Goal: Entertainment & Leisure: Consume media (video, audio)

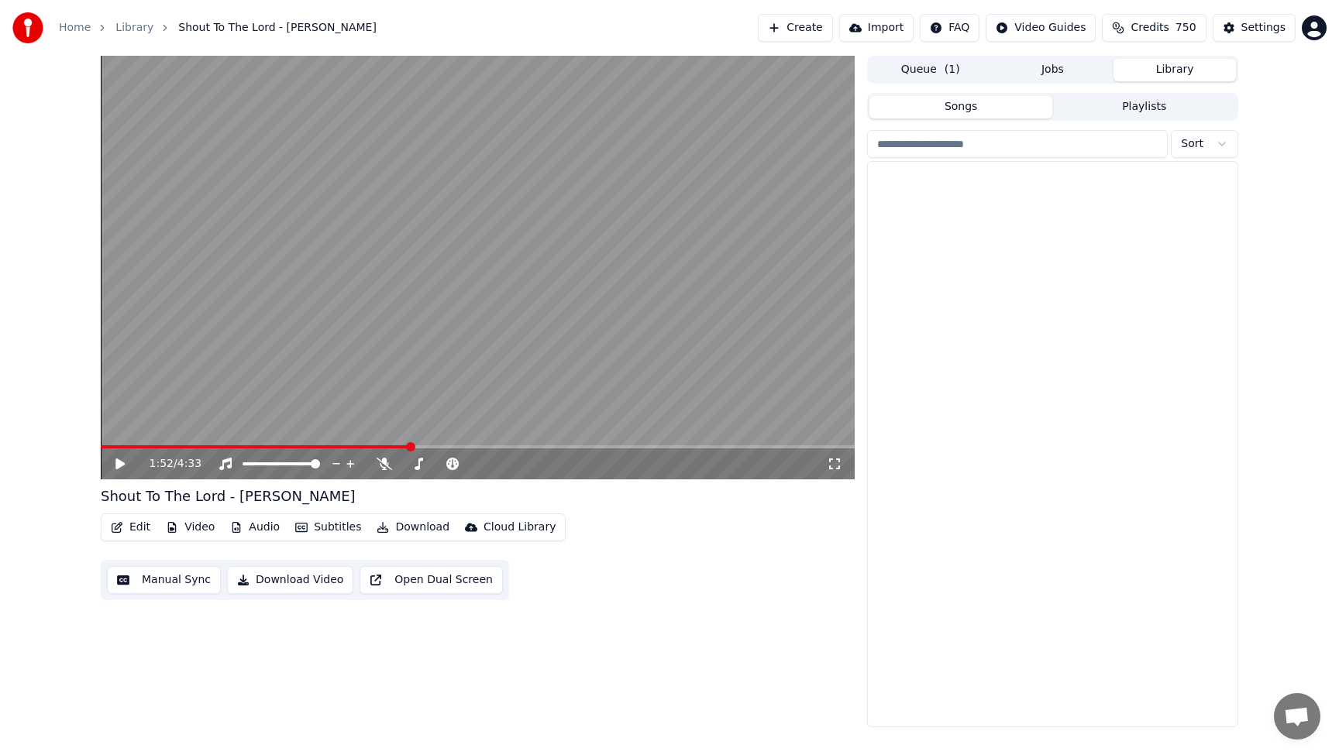
scroll to position [713, 0]
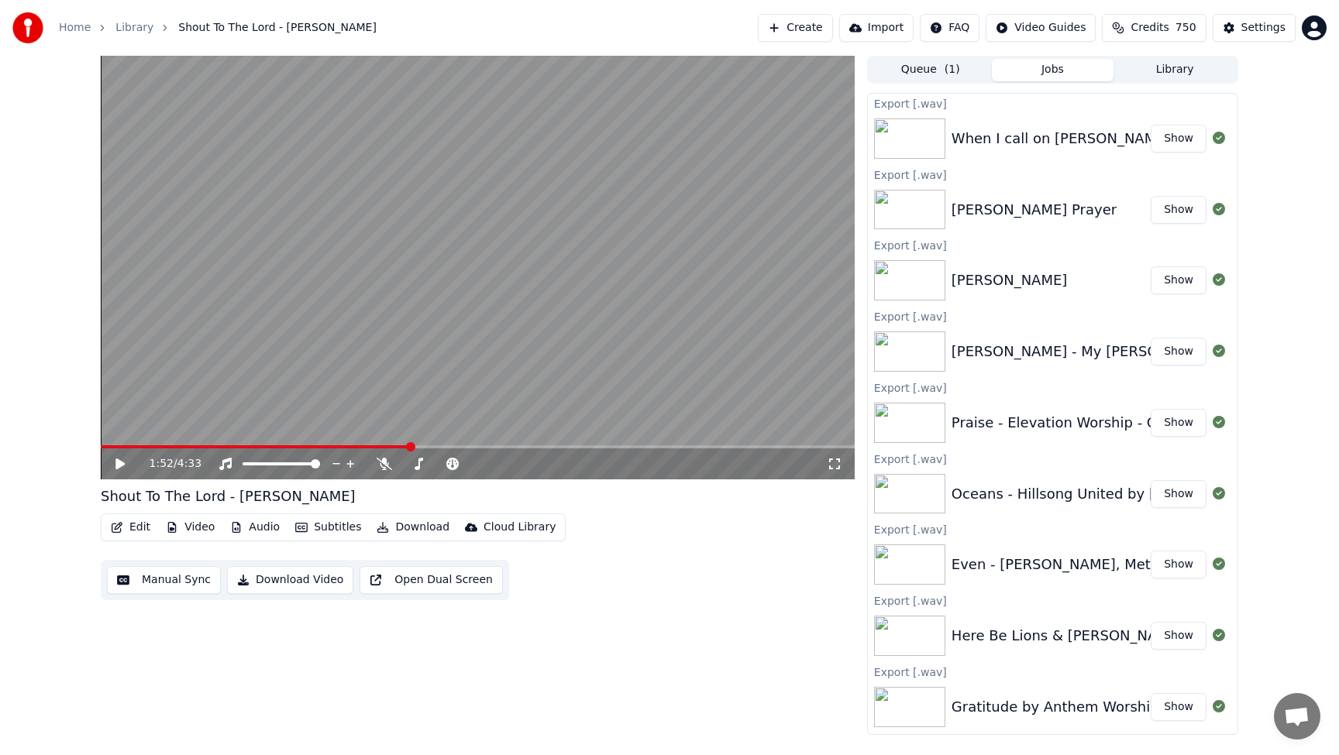
click at [1058, 72] on button "Jobs" at bounding box center [1053, 70] width 122 height 22
click at [1030, 148] on div "When I call on [PERSON_NAME] -[PERSON_NAME]" at bounding box center [1123, 139] width 345 height 22
click at [927, 146] on img at bounding box center [909, 139] width 71 height 40
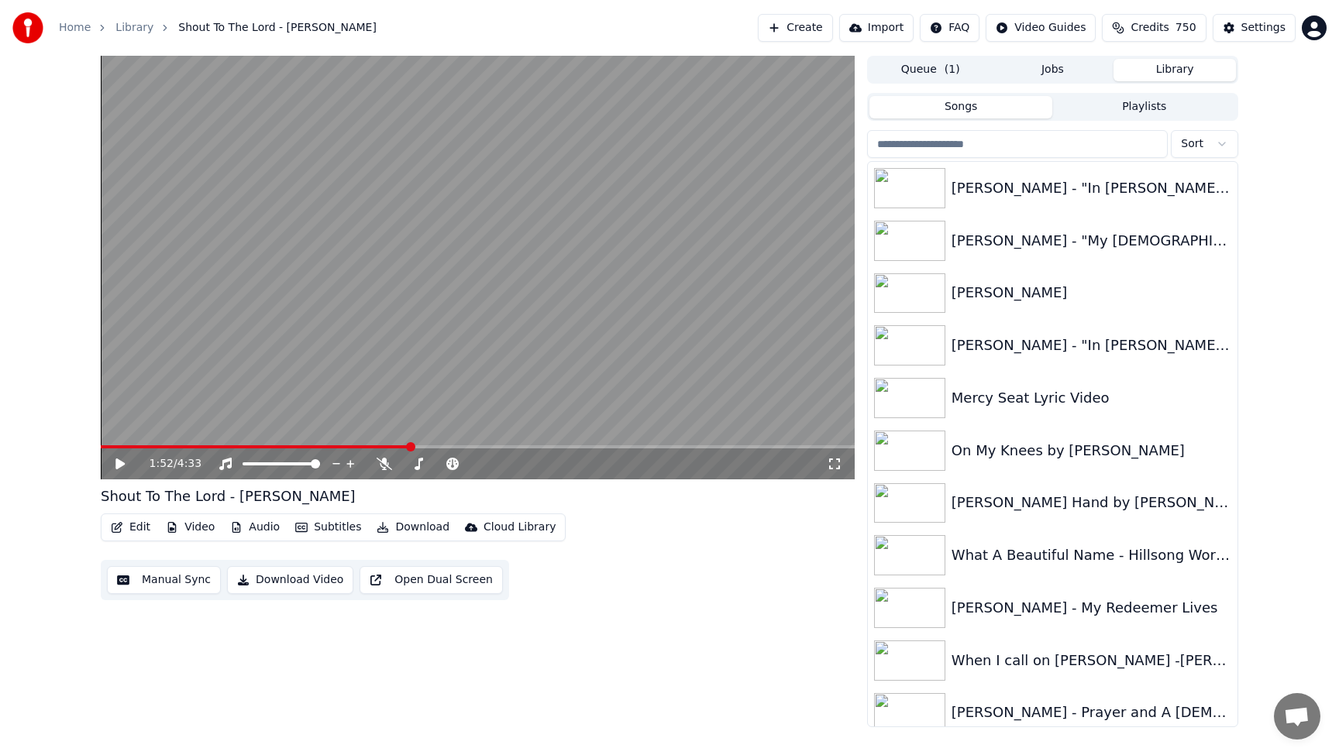
click at [1161, 68] on button "Library" at bounding box center [1174, 70] width 122 height 22
click at [1023, 149] on input "search" at bounding box center [1017, 144] width 301 height 28
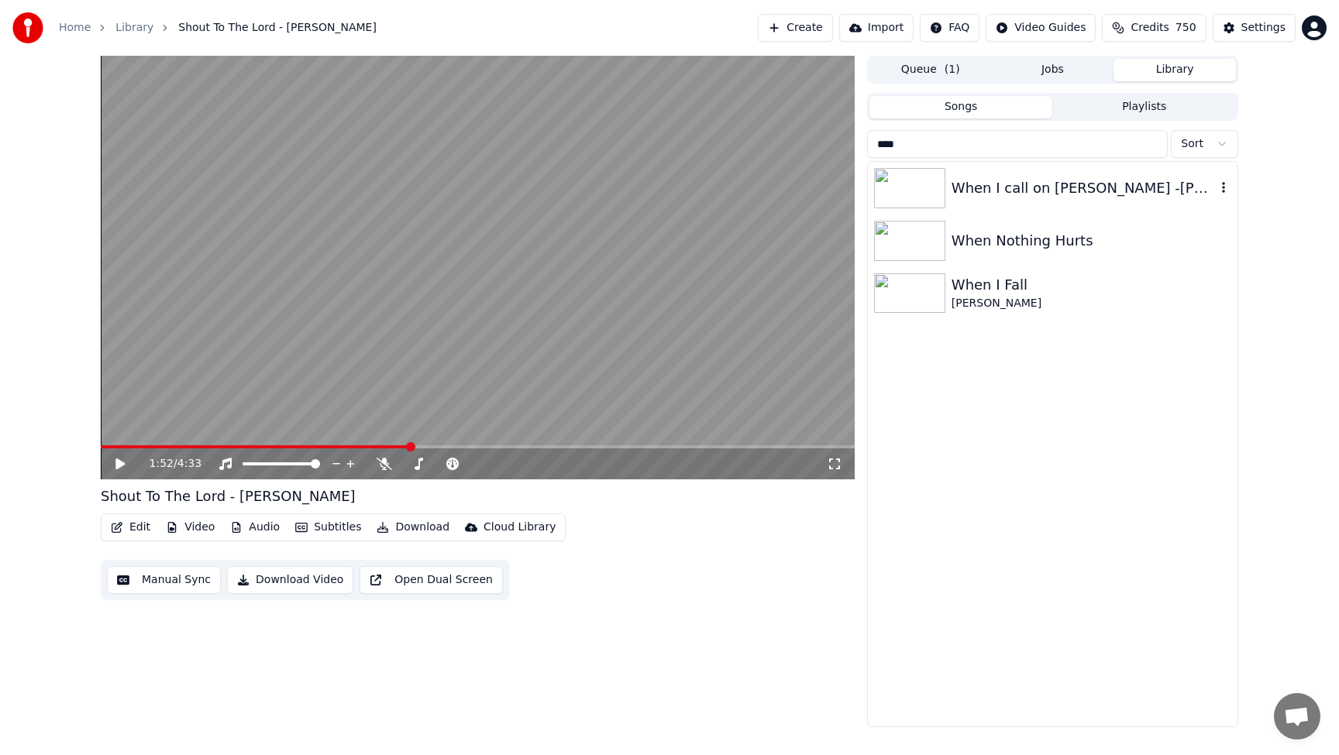
type input "****"
click at [1099, 197] on div "When I call on [PERSON_NAME] -[PERSON_NAME]" at bounding box center [1083, 188] width 264 height 22
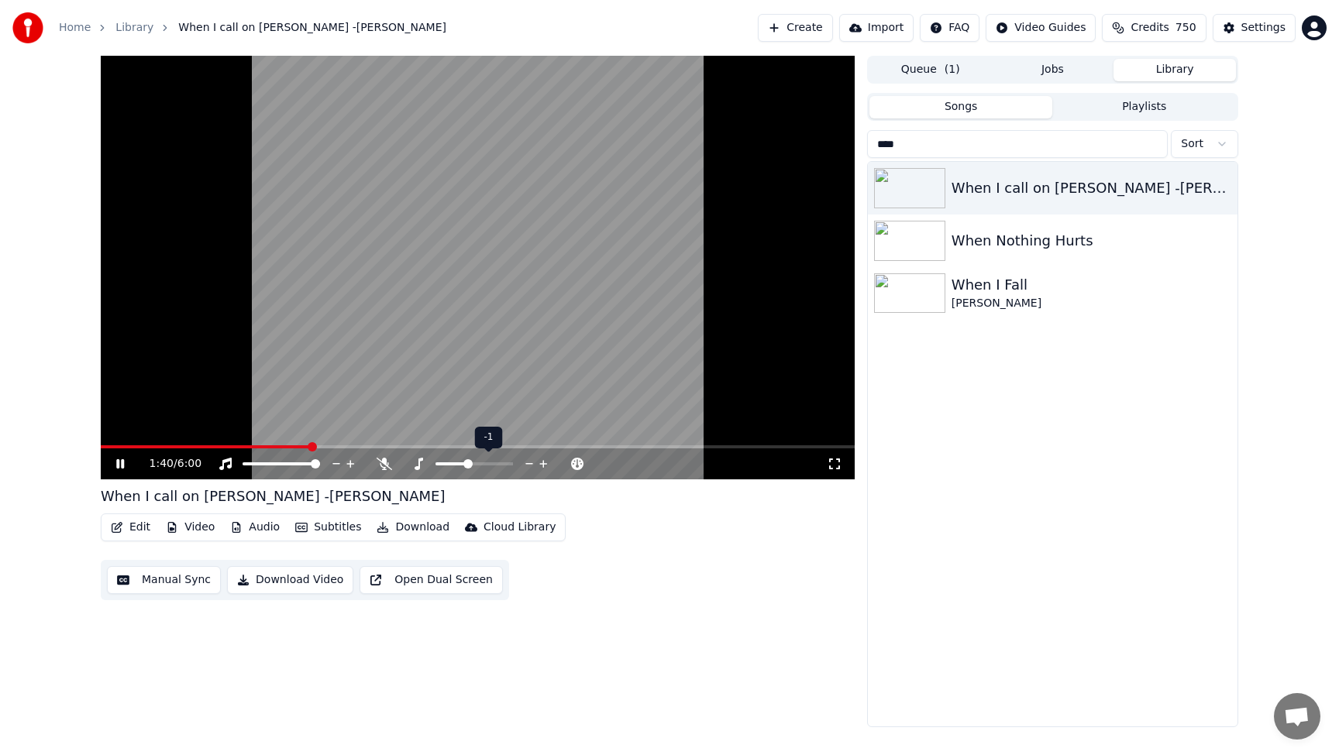
click at [545, 466] on icon at bounding box center [543, 463] width 15 height 15
click at [529, 466] on icon at bounding box center [529, 463] width 15 height 15
click at [1225, 188] on icon "button" at bounding box center [1223, 187] width 15 height 12
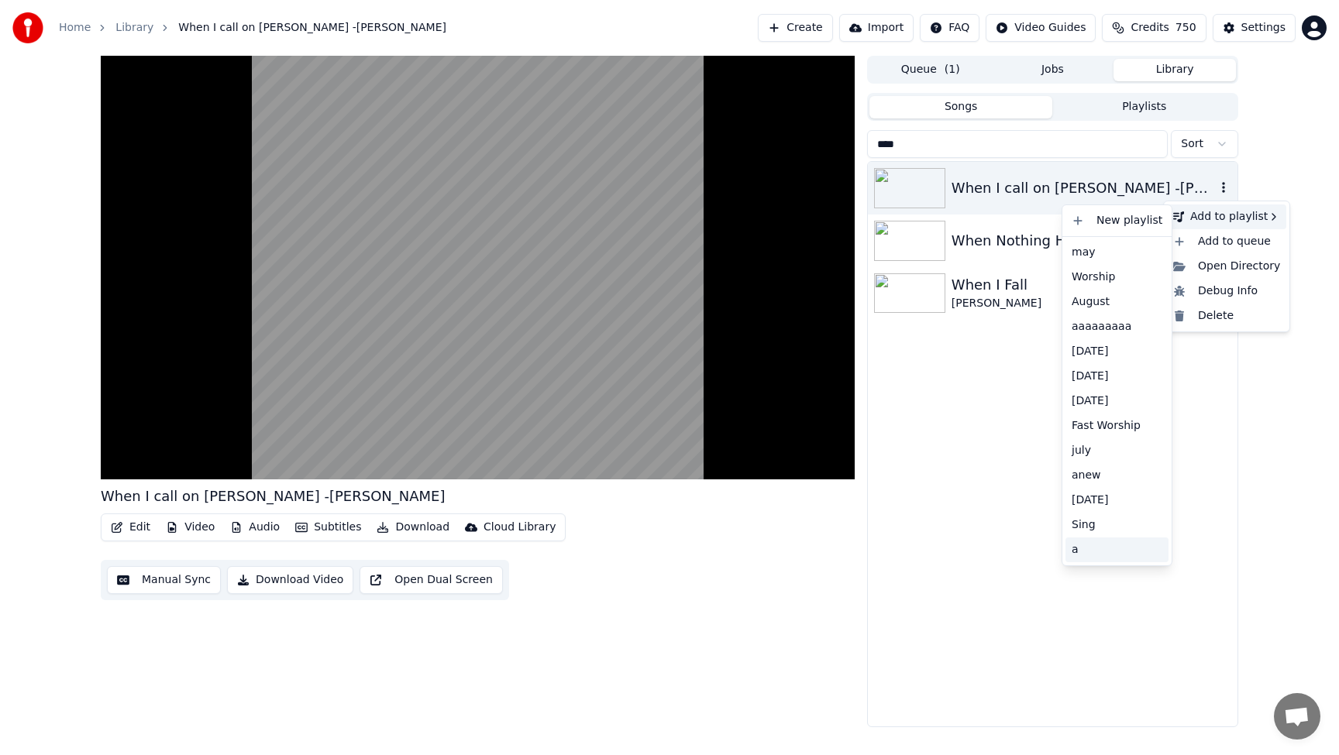
click at [1089, 555] on div "a" at bounding box center [1116, 550] width 103 height 25
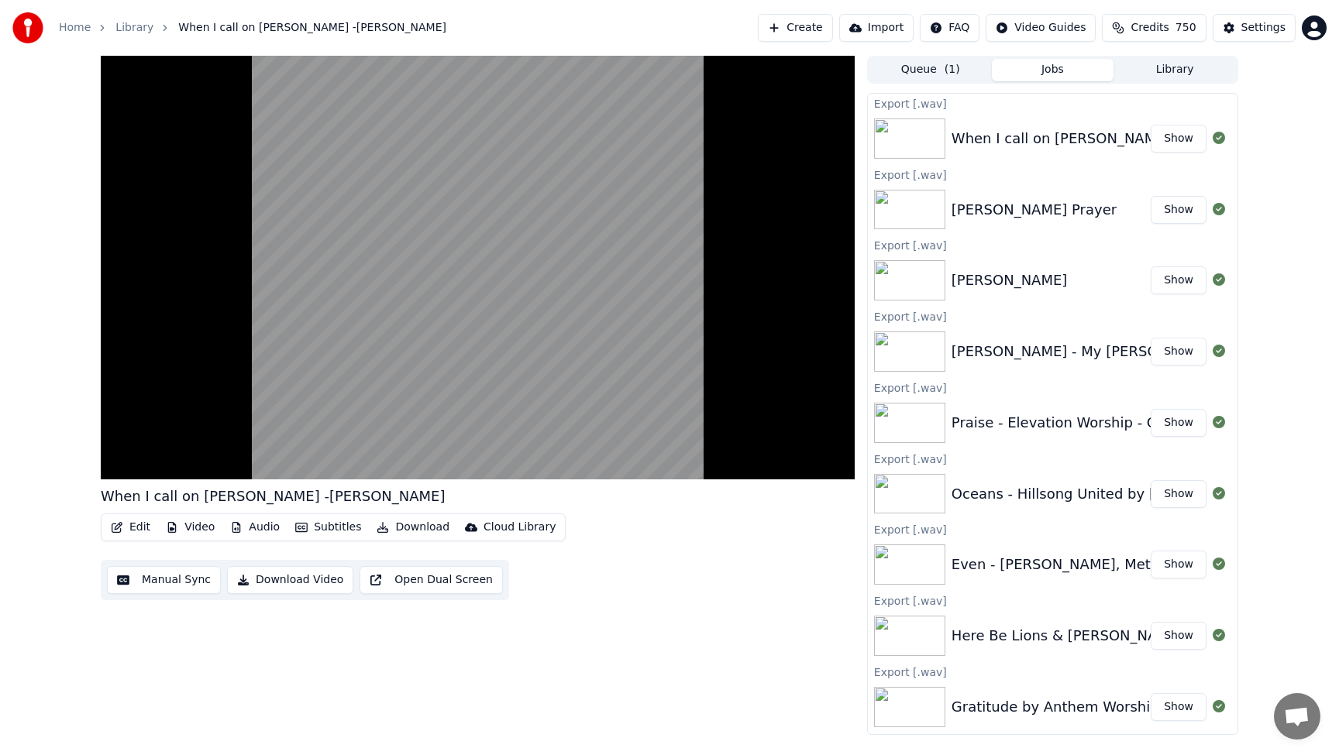
click at [1052, 70] on button "Jobs" at bounding box center [1053, 70] width 122 height 22
click at [1174, 64] on button "Library" at bounding box center [1174, 70] width 122 height 22
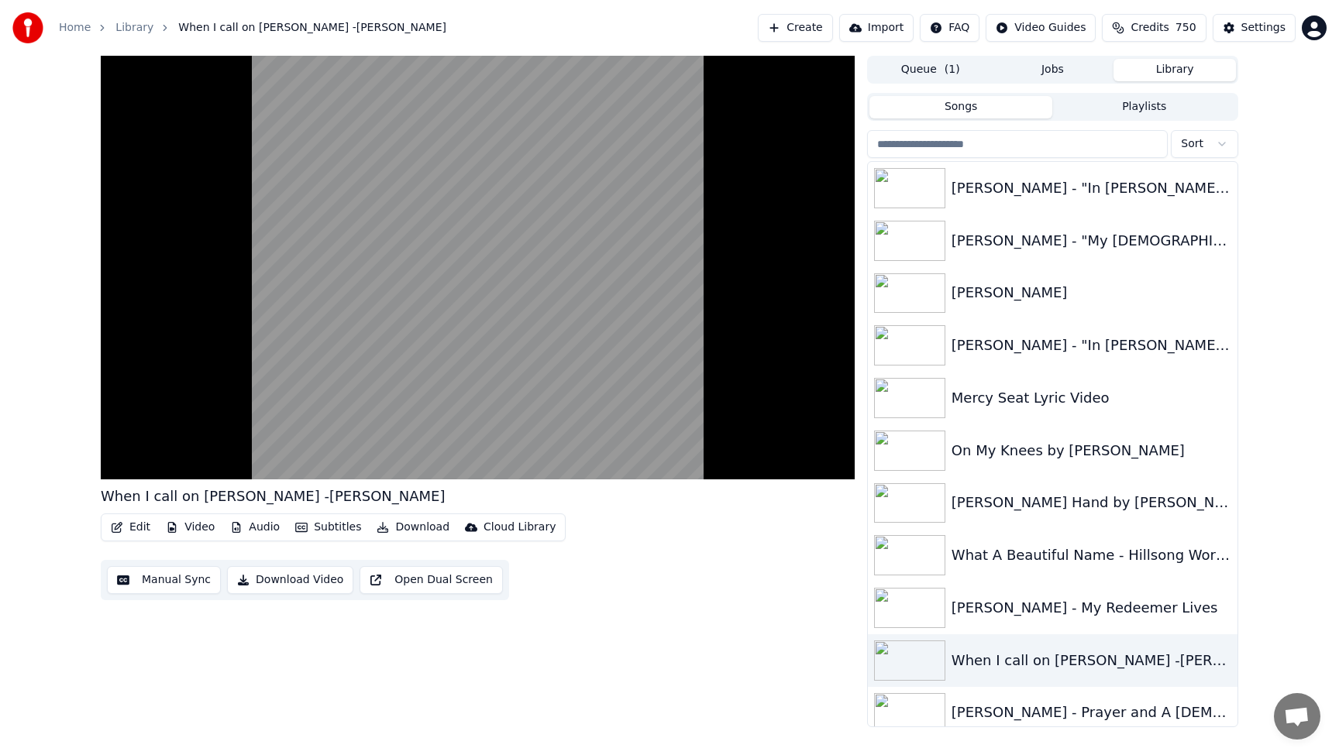
click at [987, 141] on input "search" at bounding box center [1017, 144] width 301 height 28
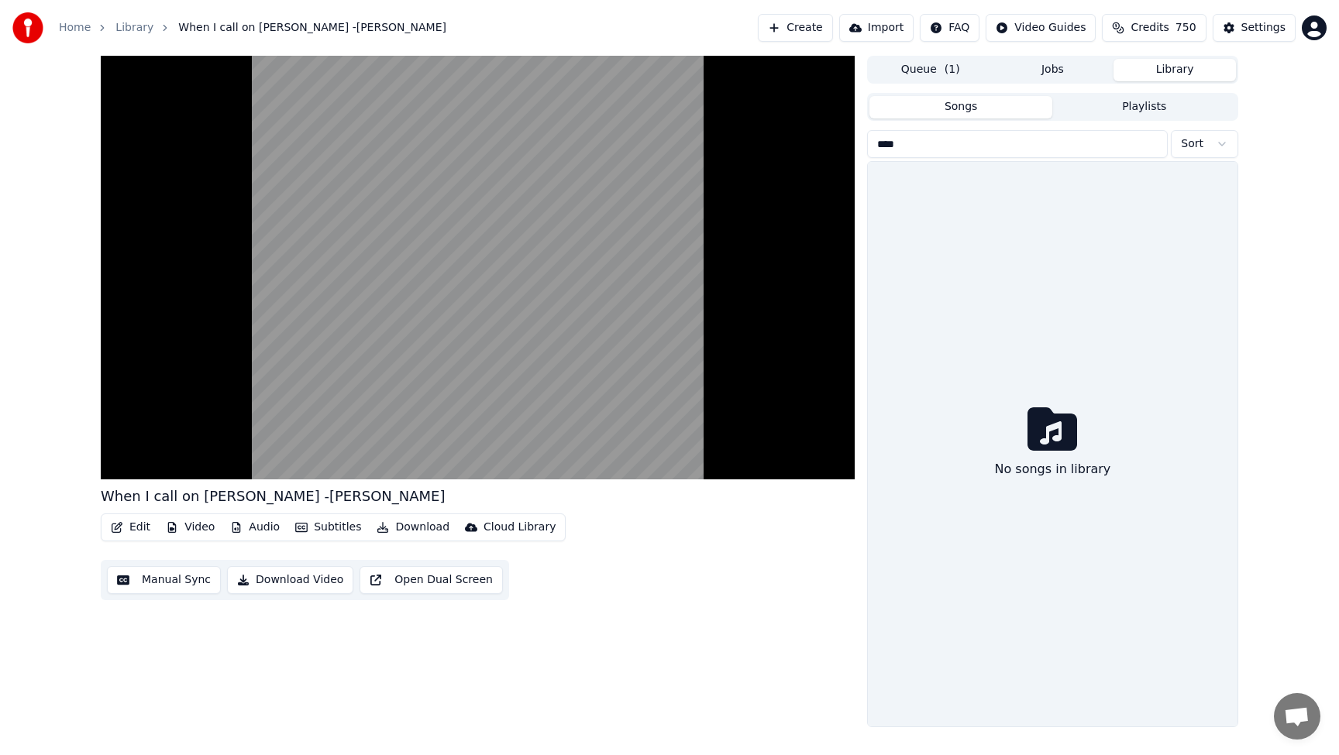
type input "****"
drag, startPoint x: 955, startPoint y: 127, endPoint x: 955, endPoint y: 114, distance: 13.2
click at [957, 114] on div "Songs Playlists **** Sort No songs in library" at bounding box center [1052, 410] width 371 height 635
click at [1181, 70] on button "Library" at bounding box center [1174, 70] width 122 height 22
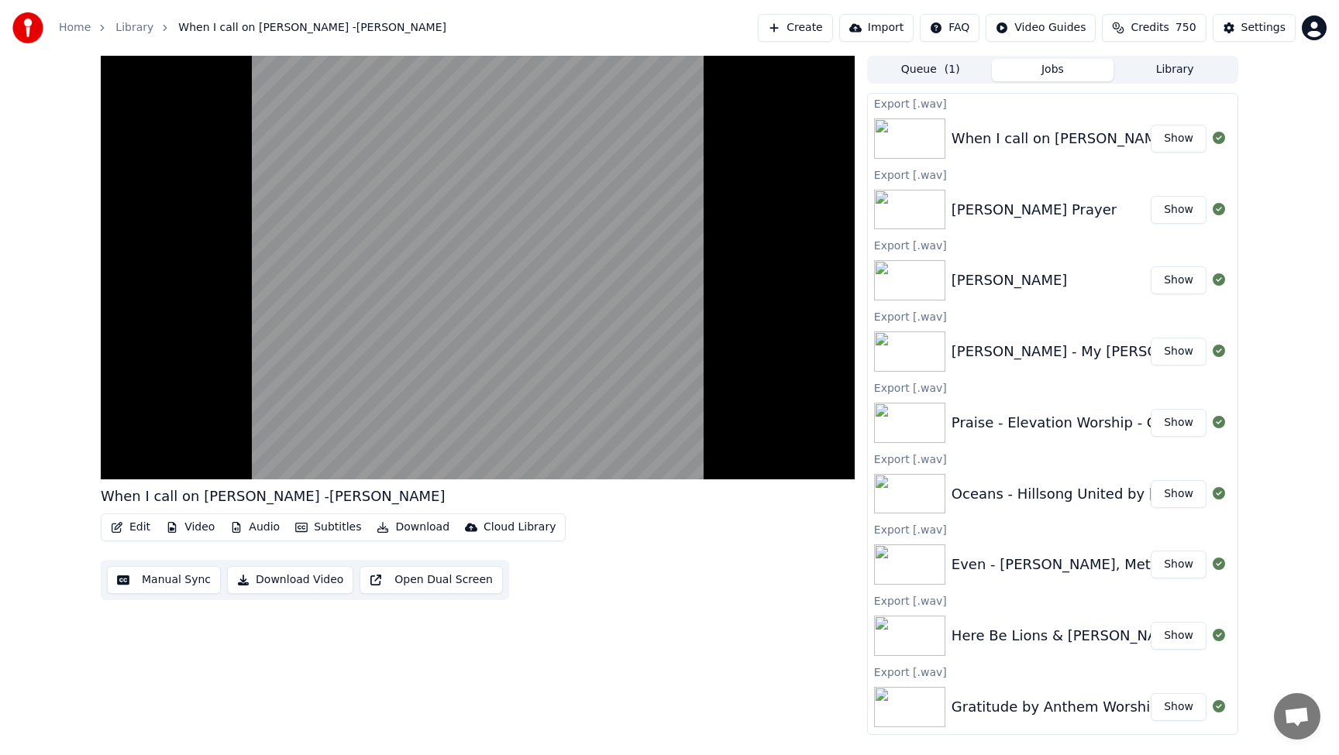
click at [1048, 69] on button "Jobs" at bounding box center [1053, 70] width 122 height 22
click at [1165, 74] on button "Library" at bounding box center [1174, 70] width 122 height 22
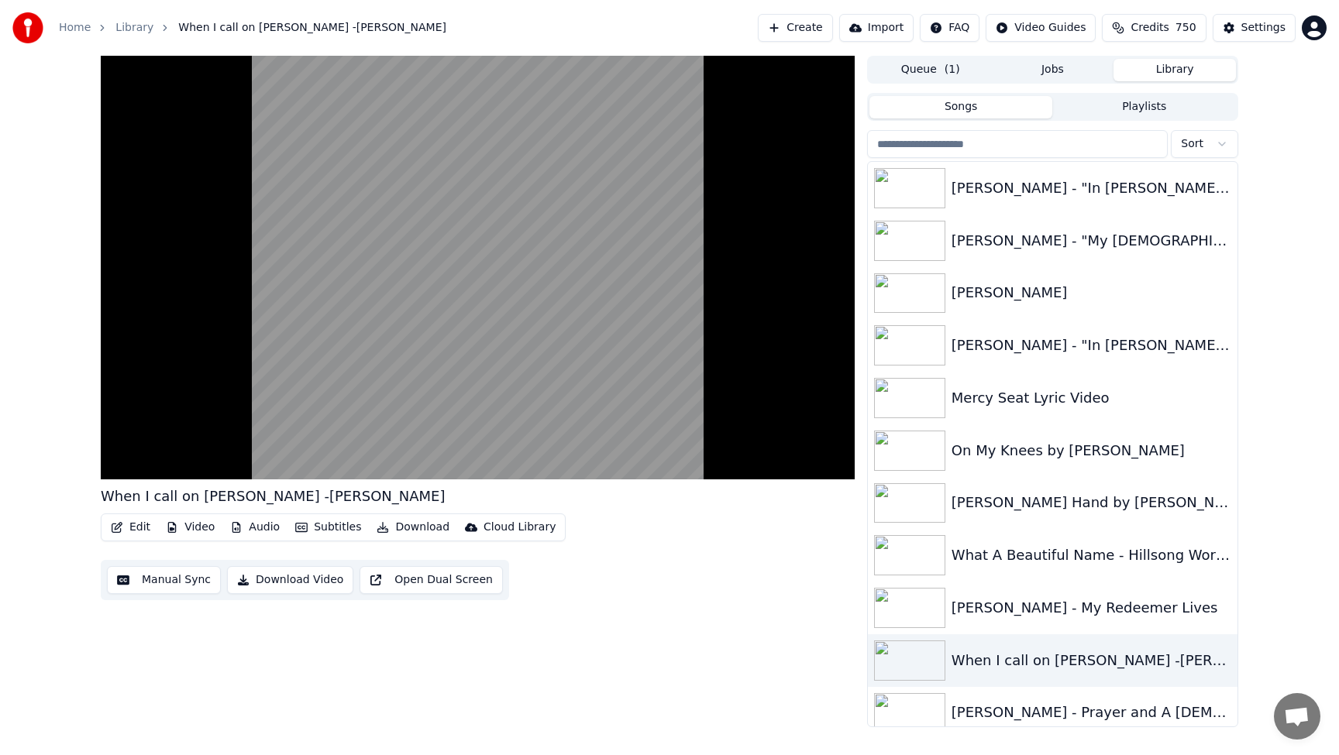
click at [976, 153] on input "search" at bounding box center [1017, 144] width 301 height 28
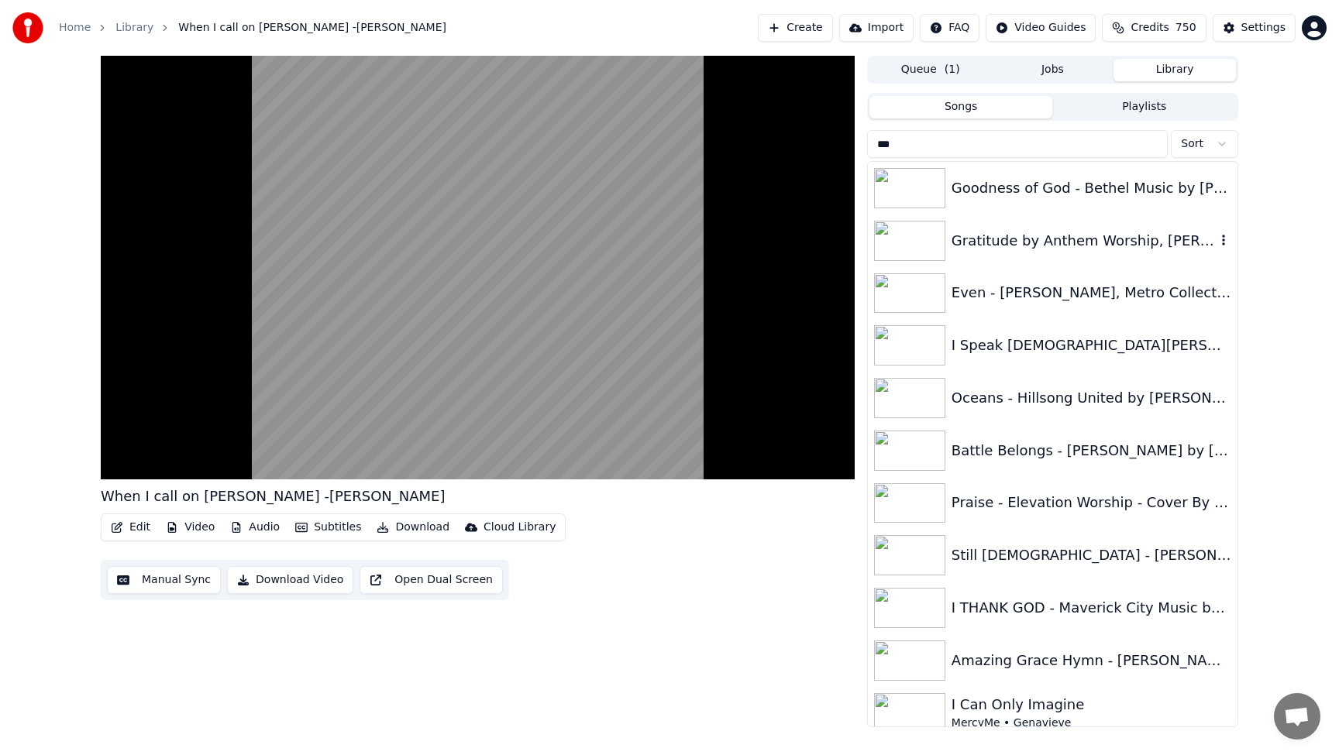
click at [1048, 240] on div "Gratitude by Anthem Worship, [PERSON_NAME] & Mass Anthem" at bounding box center [1083, 241] width 264 height 22
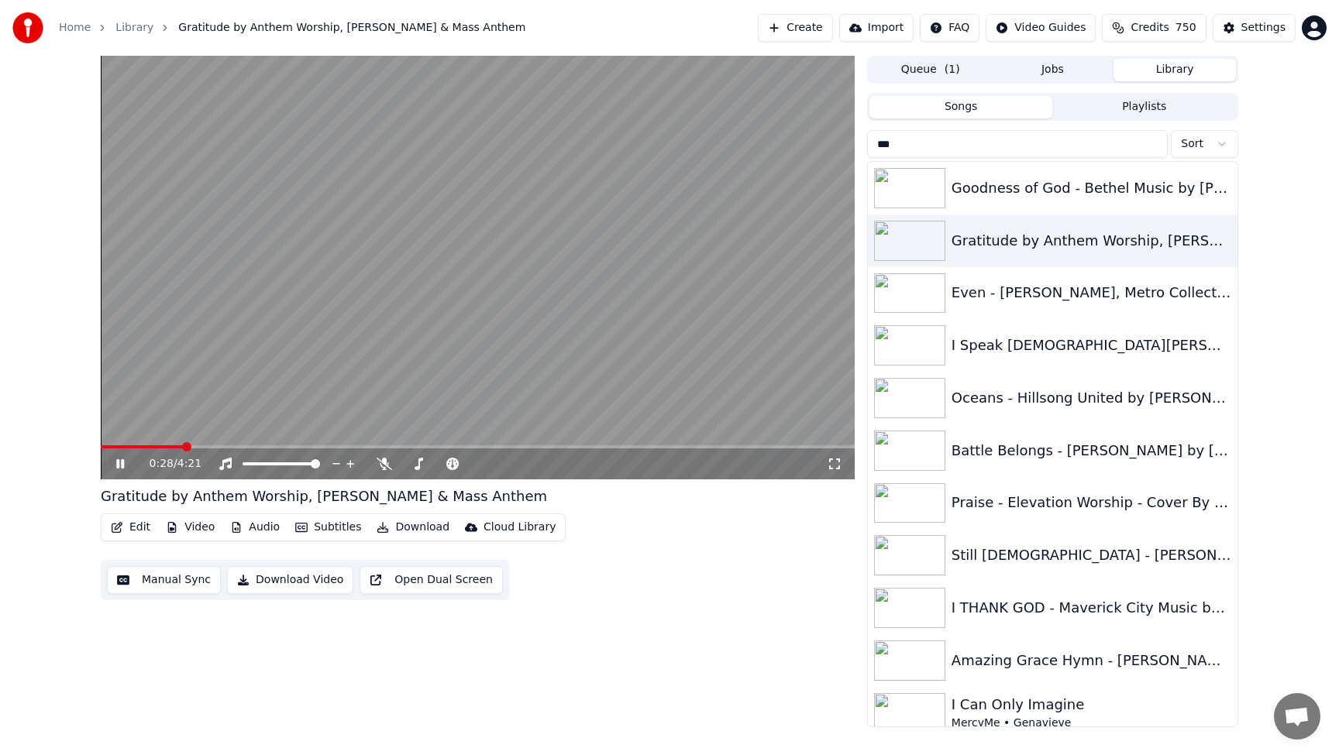
click at [1017, 150] on input "***" at bounding box center [1017, 144] width 301 height 28
type input "*"
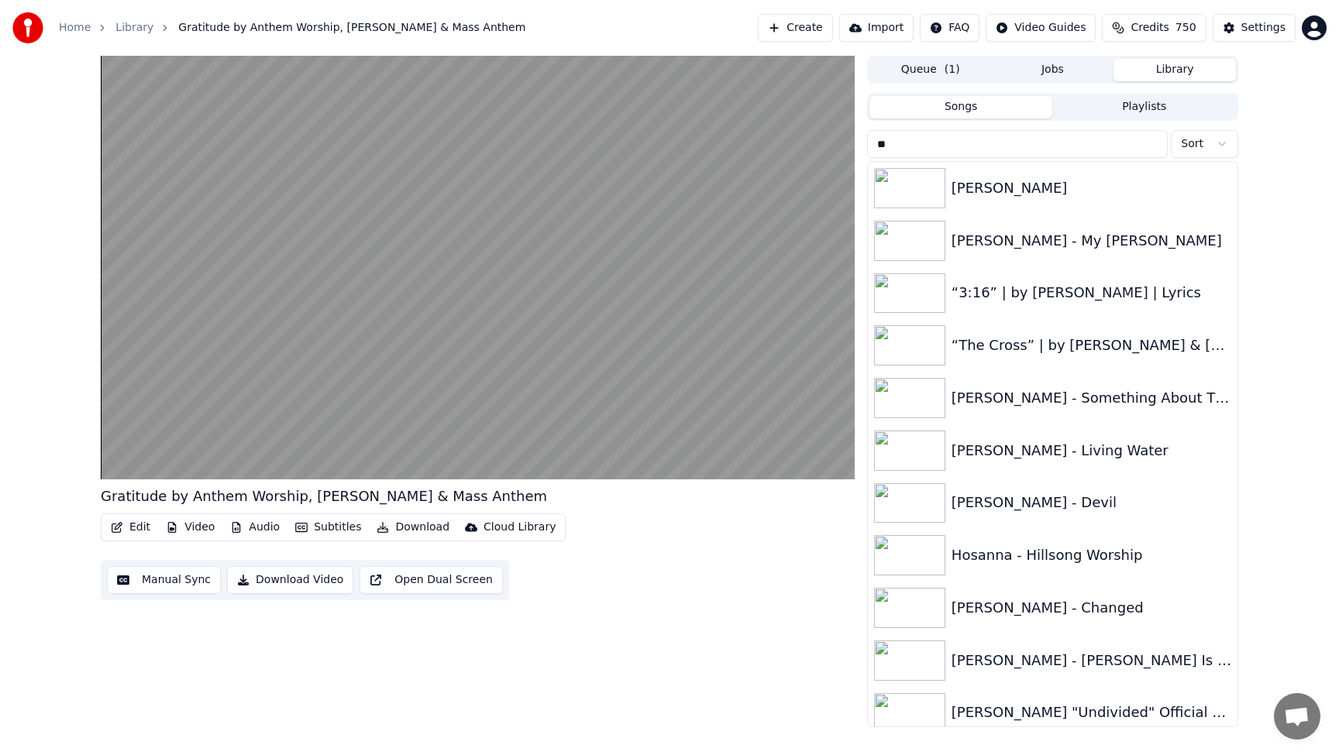
type input "*"
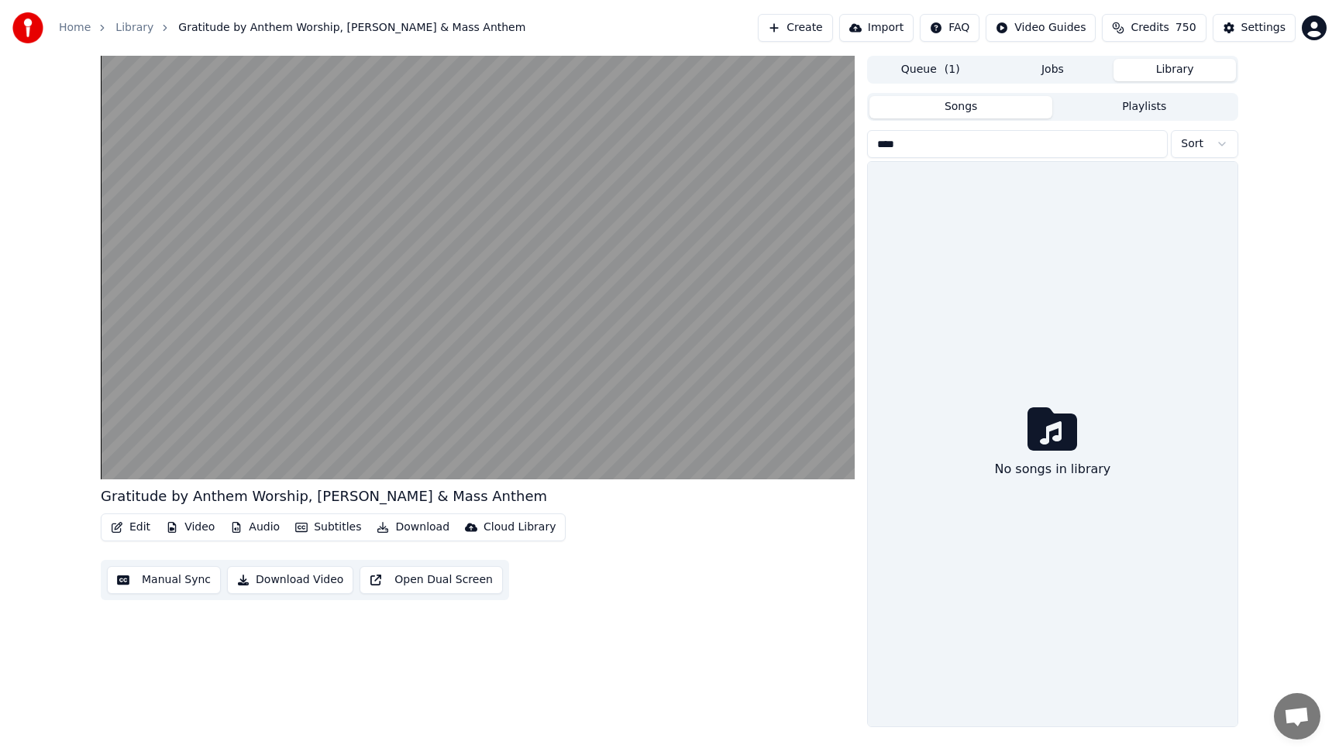
type input "***"
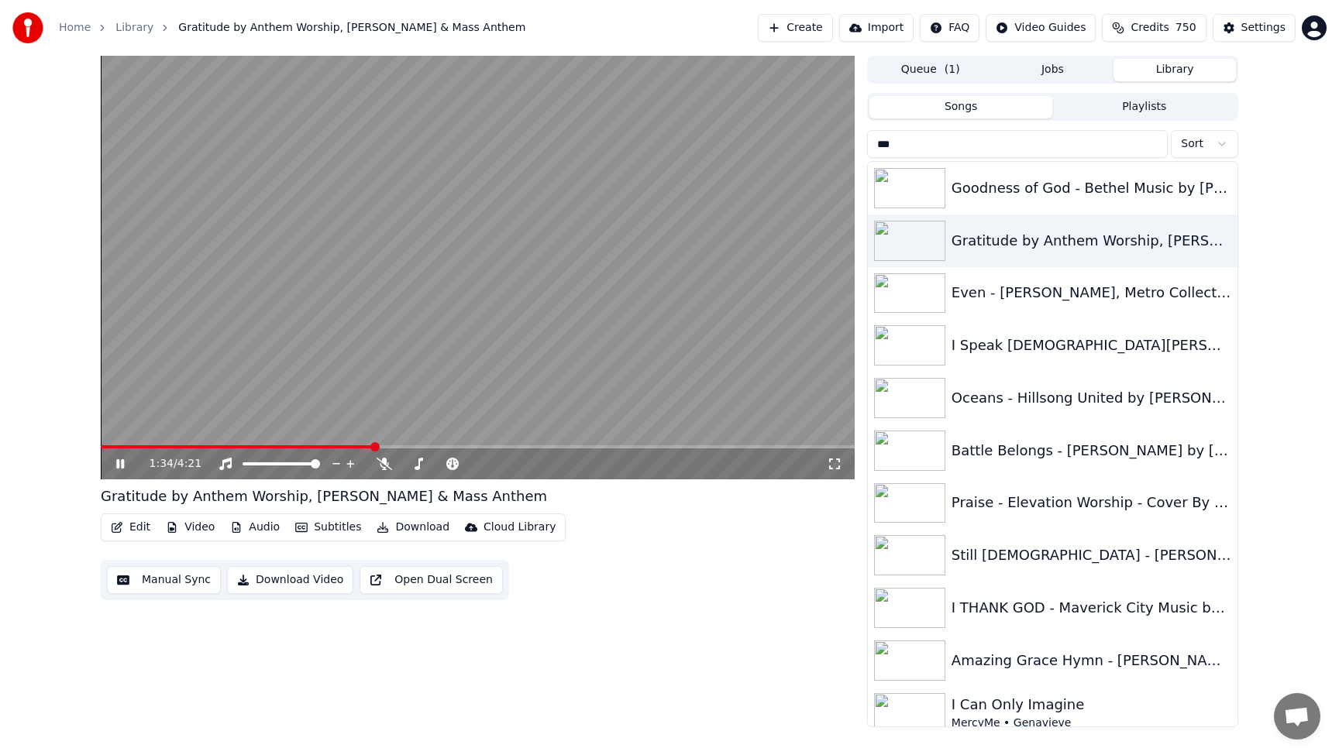
click at [604, 288] on video at bounding box center [478, 268] width 754 height 424
